Goal: Navigation & Orientation: Find specific page/section

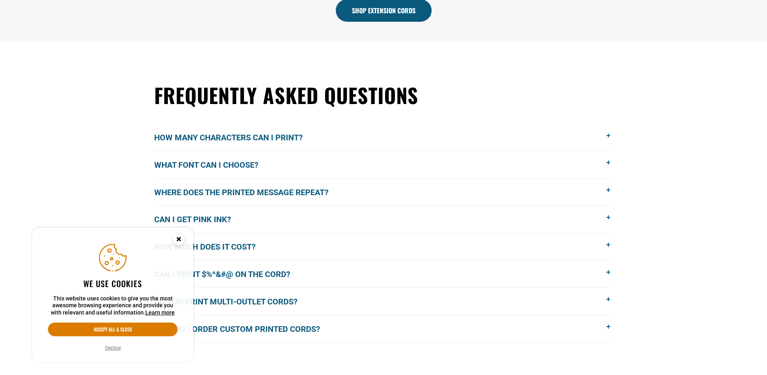
scroll to position [685, 0]
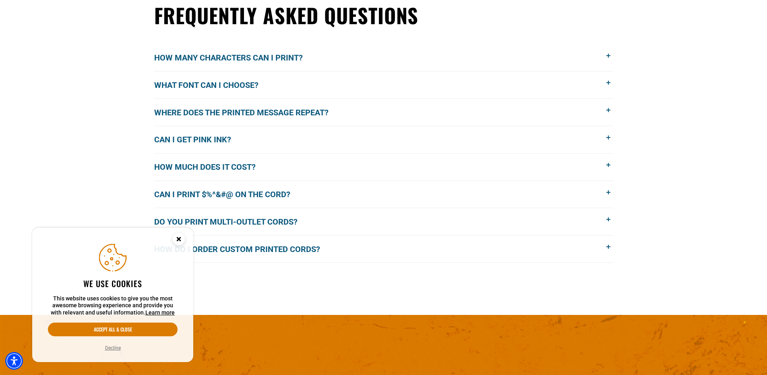
click at [184, 241] on circle "Cookie Consent" at bounding box center [179, 239] width 12 height 12
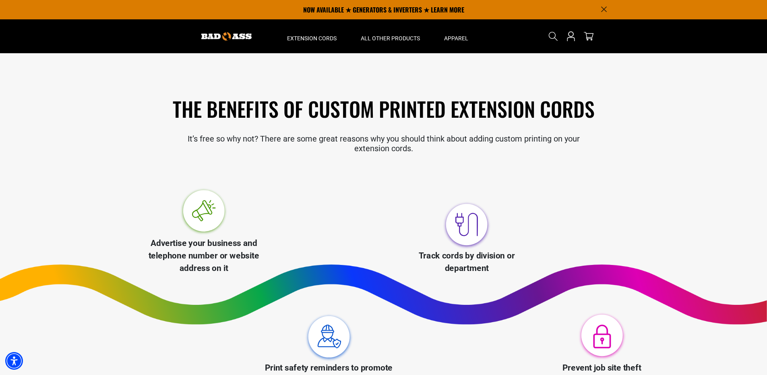
scroll to position [0, 0]
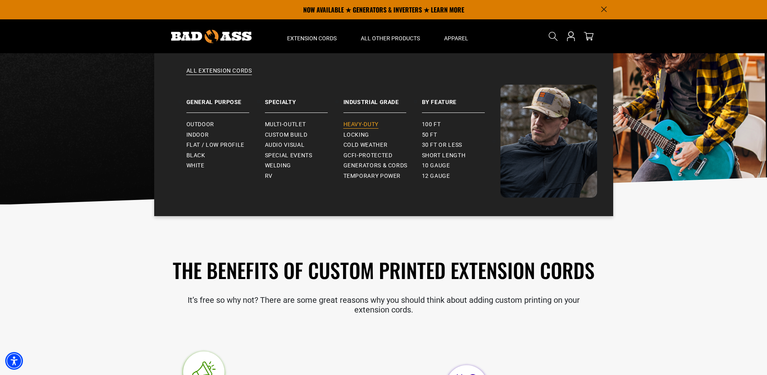
click at [367, 122] on span "Heavy-Duty" at bounding box center [361, 124] width 35 height 7
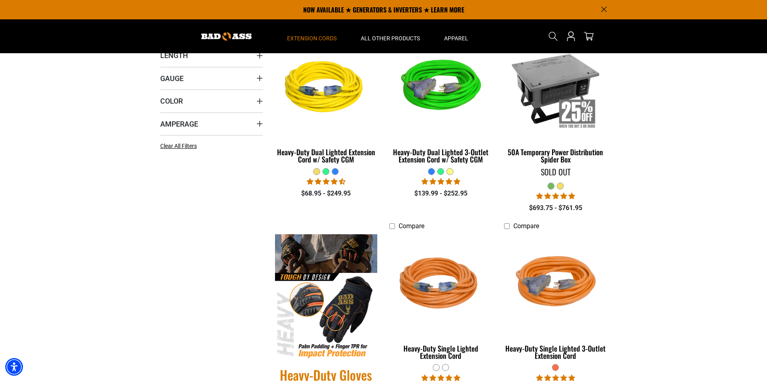
scroll to position [161, 0]
